Goal: Check status: Check status

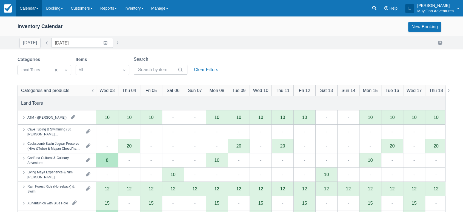
click at [41, 8] on link "Calendar" at bounding box center [29, 8] width 26 height 16
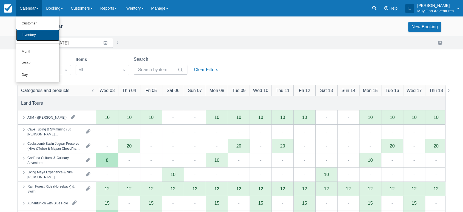
click at [39, 36] on link "Inventory" at bounding box center [37, 35] width 43 height 12
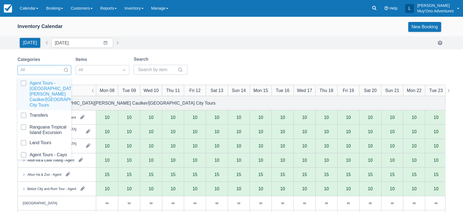
click at [71, 70] on div at bounding box center [66, 70] width 10 height 8
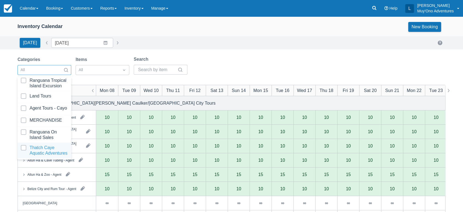
click at [47, 145] on div at bounding box center [44, 150] width 47 height 11
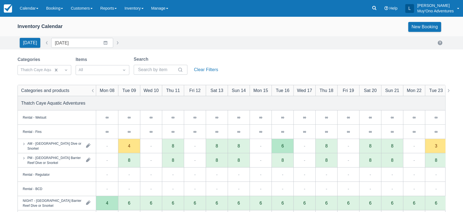
click at [242, 56] on div "Categories Thatch Caye Aquatic Adventures Items All Search Clear Filters" at bounding box center [232, 67] width 428 height 22
click at [73, 145] on div "AM - Belize Barrier Reef Dive or Snorkel" at bounding box center [54, 146] width 54 height 10
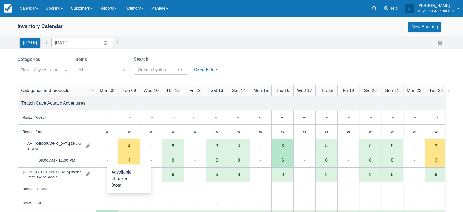
click at [127, 159] on div "4" at bounding box center [129, 160] width 22 height 14
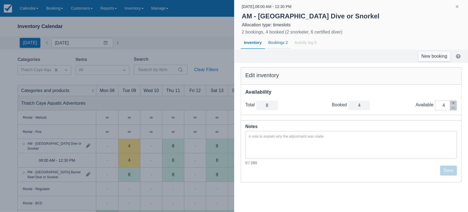
click at [281, 41] on div "Bookings 2" at bounding box center [278, 42] width 26 height 13
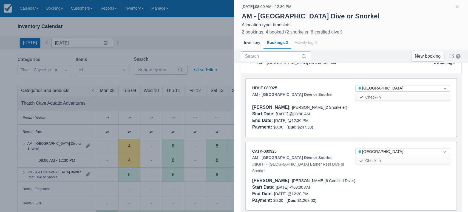
scroll to position [33, 0]
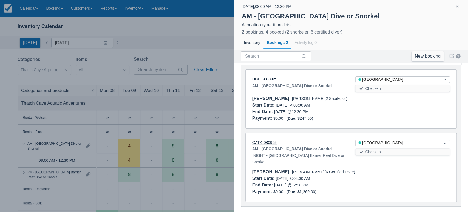
click at [270, 141] on link "CATK-080925" at bounding box center [264, 142] width 24 height 4
